Goal: Information Seeking & Learning: Learn about a topic

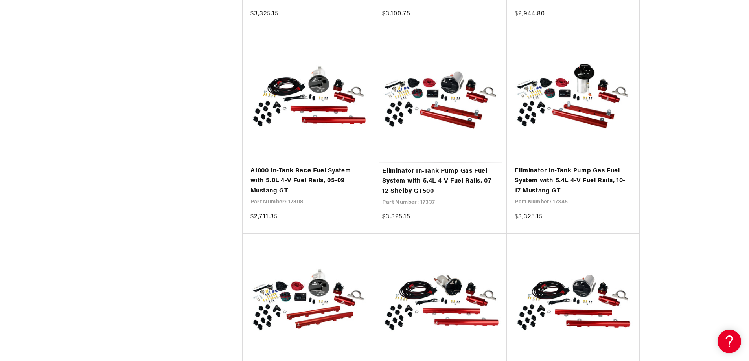
scroll to position [0, 499]
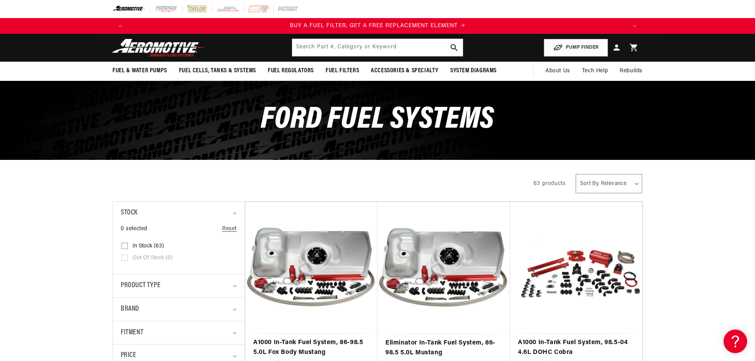
click at [100, 243] on div "Close dialog NOT SO FAST! No time to browse? No problem. Sign up and we'll keep…" at bounding box center [377, 180] width 755 height 361
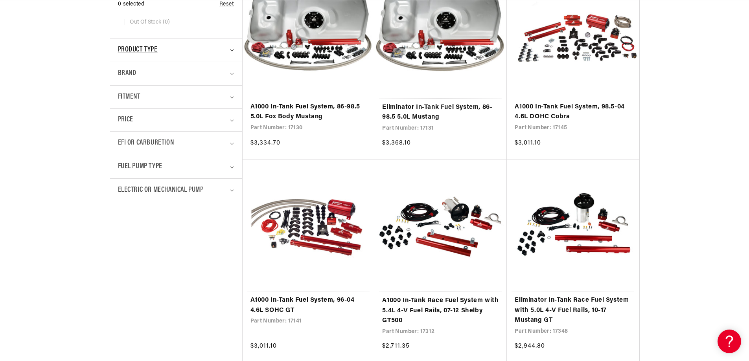
click at [137, 46] on span "Product type" at bounding box center [138, 49] width 40 height 11
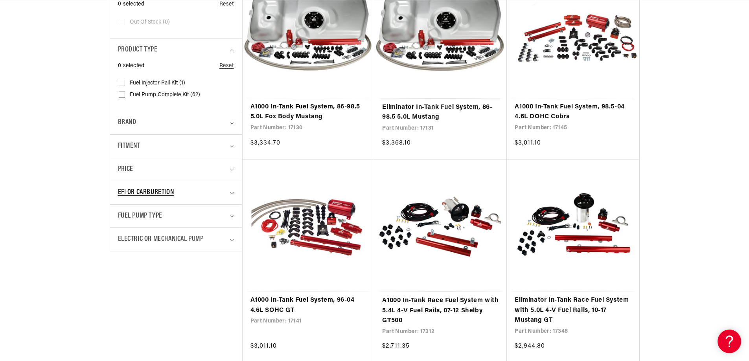
click at [131, 191] on span "EFI or Carburetion" at bounding box center [146, 192] width 56 height 11
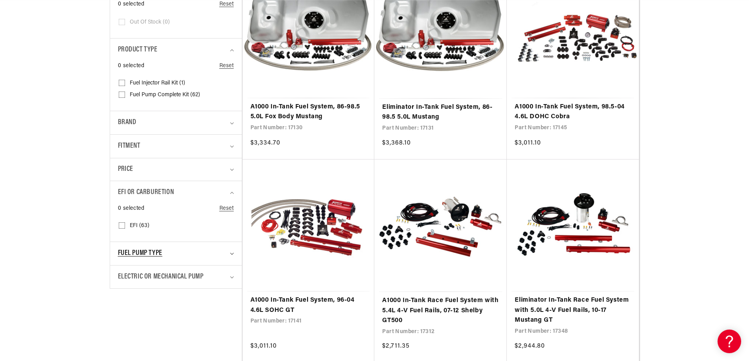
click at [137, 253] on span "Fuel Pump Type" at bounding box center [140, 253] width 44 height 11
click at [144, 313] on span "Electric or Mechanical Pump" at bounding box center [161, 314] width 86 height 11
